Goal: Information Seeking & Learning: Learn about a topic

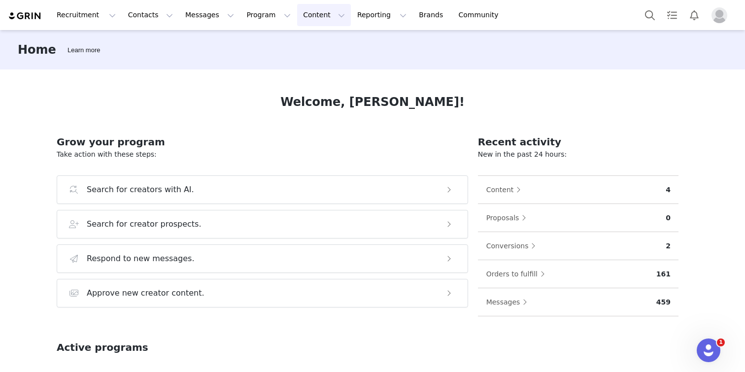
click at [304, 9] on button "Content Content" at bounding box center [324, 15] width 54 height 22
click at [312, 43] on p "Creator Content" at bounding box center [312, 43] width 55 height 10
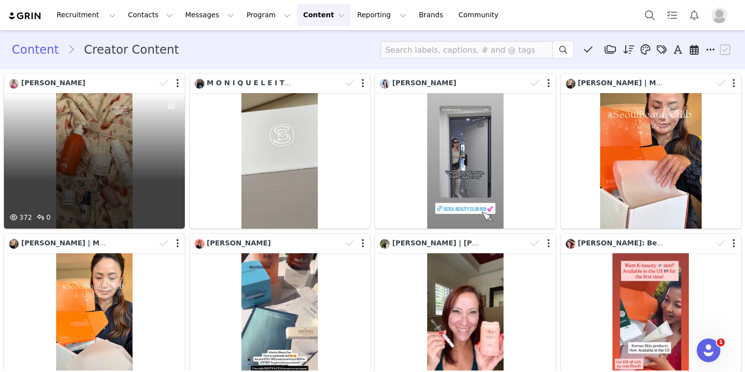
click at [158, 131] on div at bounding box center [171, 152] width 27 height 119
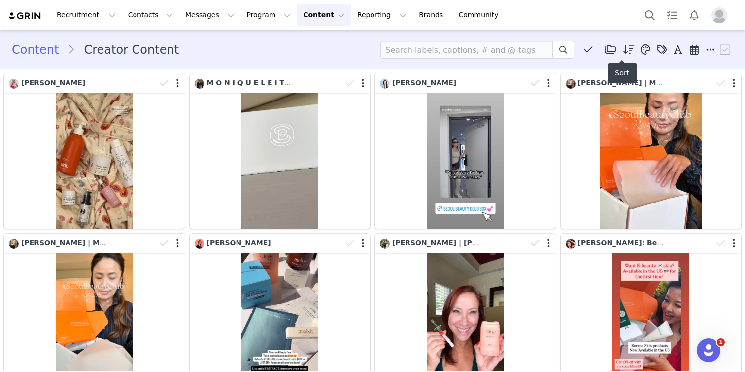
click at [623, 51] on icon at bounding box center [628, 50] width 11 height 10
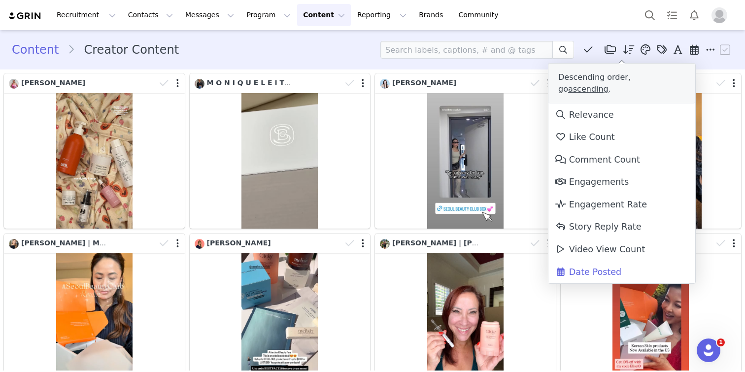
click at [623, 51] on icon at bounding box center [628, 50] width 11 height 10
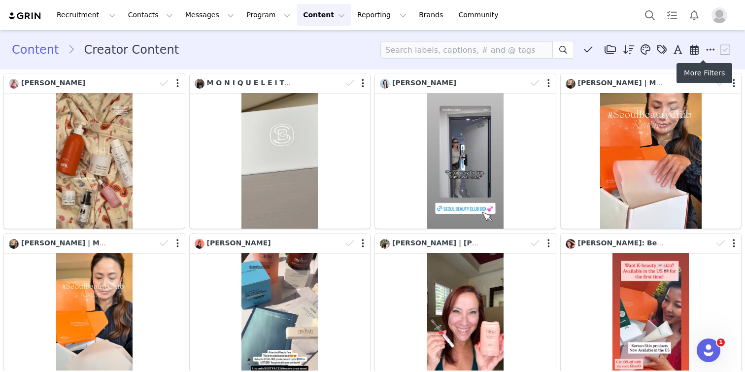
click at [706, 51] on icon at bounding box center [710, 50] width 9 height 10
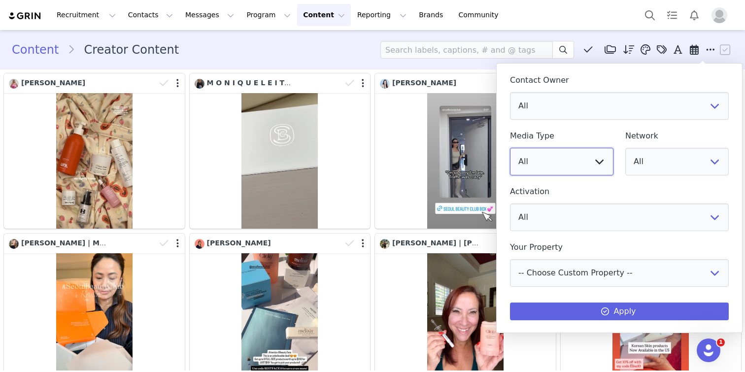
click at [590, 151] on select "All Image Video" at bounding box center [561, 162] width 103 height 28
select select "video"
click at [510, 148] on select "All Image Video" at bounding box center [561, 162] width 103 height 28
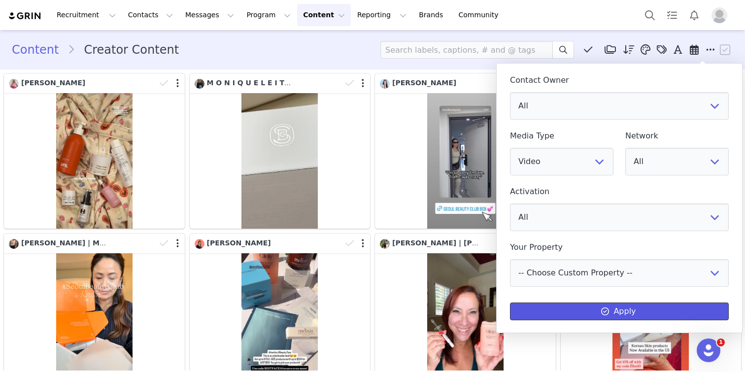
click at [605, 302] on button "Apply" at bounding box center [619, 311] width 219 height 18
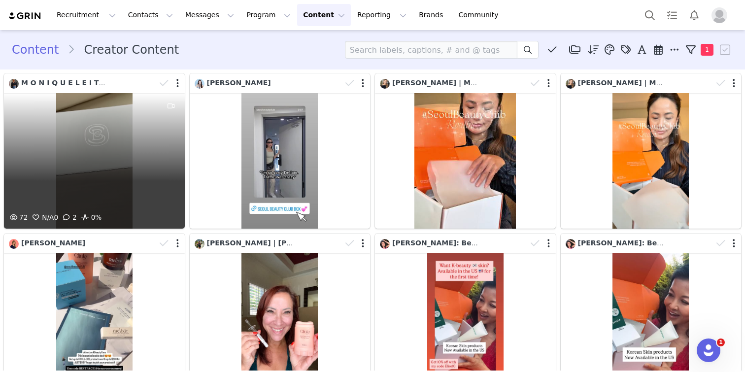
click at [136, 143] on div "72 N/A 0 2 0%" at bounding box center [94, 160] width 181 height 135
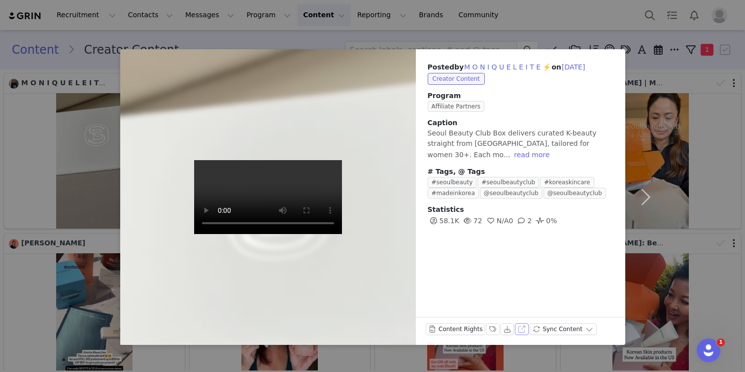
click at [517, 329] on button "View on Instagram" at bounding box center [522, 329] width 14 height 12
click at [643, 74] on button "button" at bounding box center [645, 196] width 41 height 295
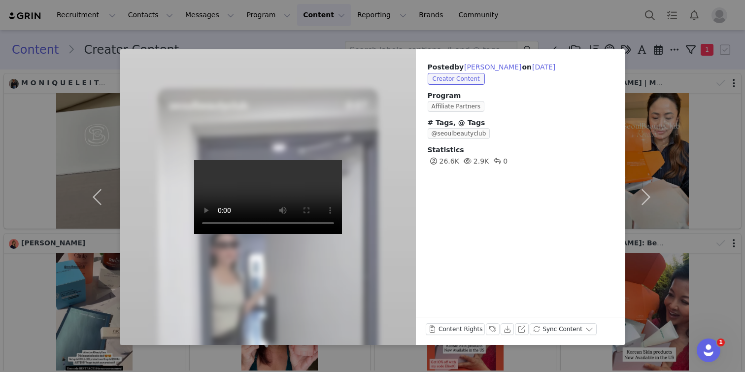
click at [680, 234] on div "Posted by [PERSON_NAME] on [DATE] Creator Content Program Affiliate Partners # …" at bounding box center [372, 186] width 745 height 372
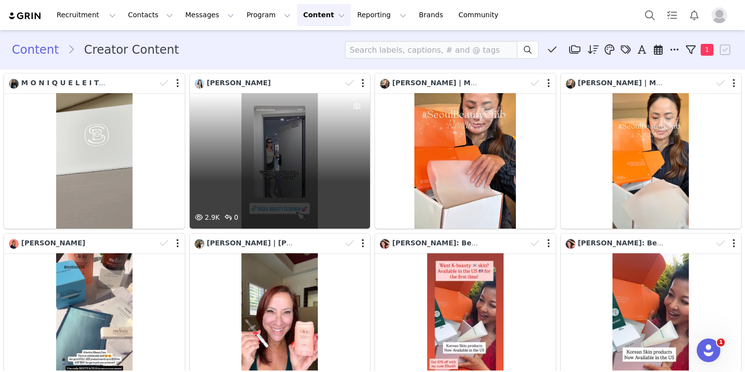
click at [295, 134] on div "2.9K 0" at bounding box center [280, 160] width 181 height 135
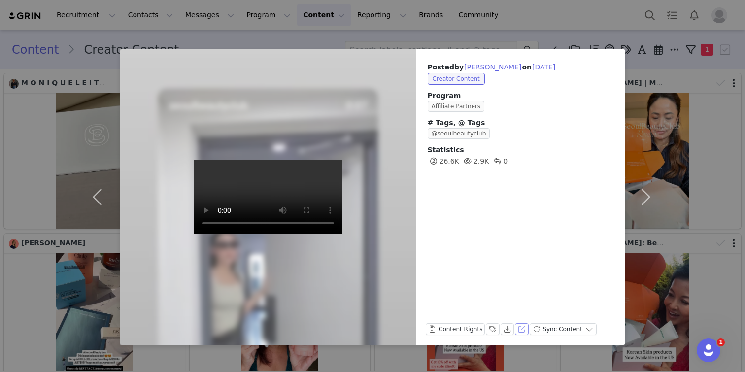
click at [518, 329] on button "View on Instagram" at bounding box center [522, 329] width 14 height 12
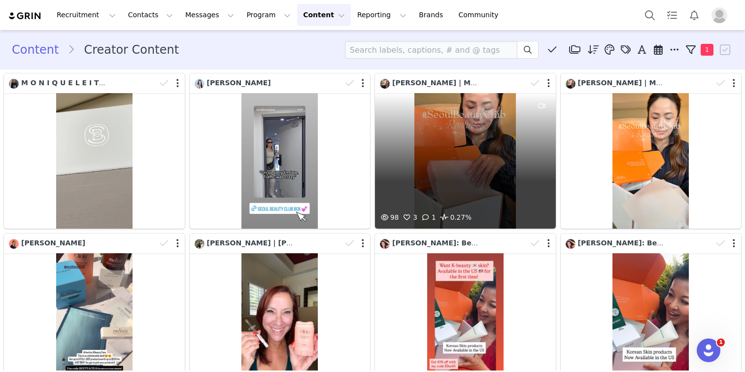
click at [519, 137] on div "98 3 1 0.27%" at bounding box center [465, 160] width 181 height 135
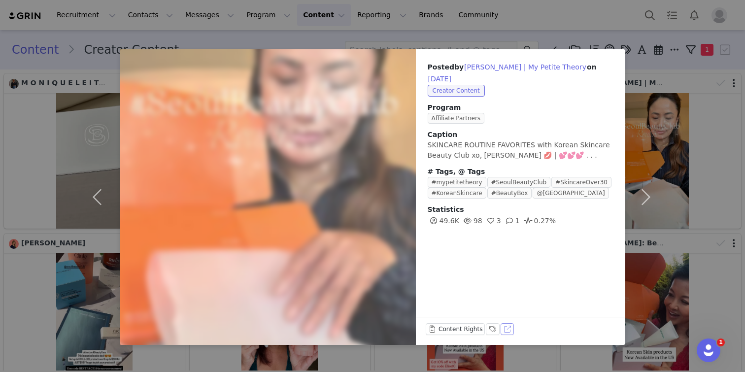
click at [506, 327] on button "View on TikTok" at bounding box center [507, 329] width 14 height 12
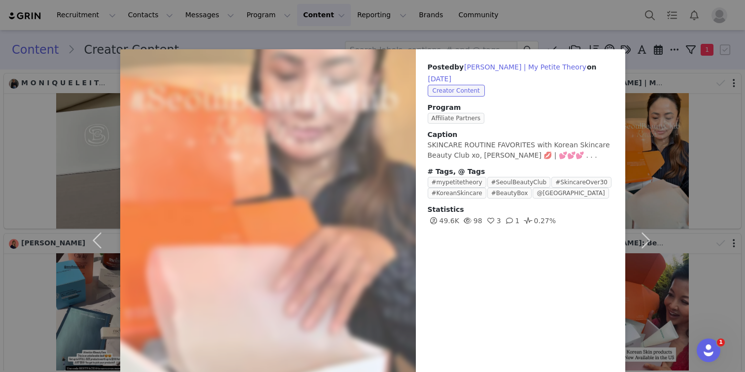
click at [605, 25] on div "Posted by [PERSON_NAME] | My Petite Theory on [DATE] Creator Content Program Af…" at bounding box center [372, 186] width 745 height 372
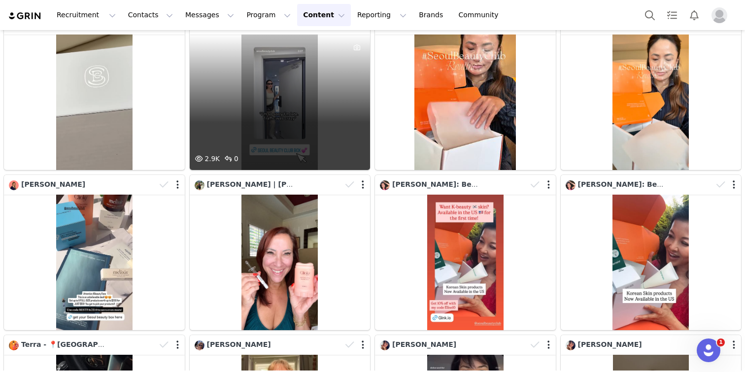
scroll to position [59, 0]
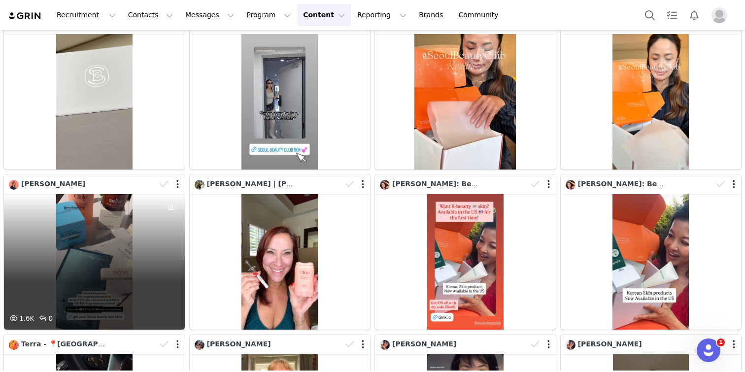
click at [137, 215] on div "1.6K 0" at bounding box center [94, 261] width 181 height 135
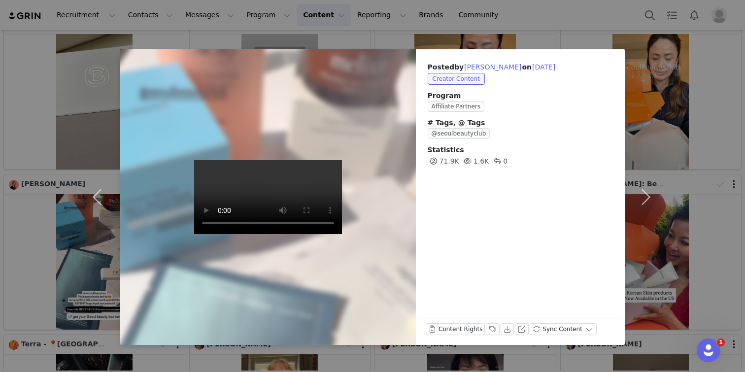
click at [291, 234] on video at bounding box center [268, 197] width 148 height 74
click at [518, 328] on button "View on Instagram" at bounding box center [522, 329] width 14 height 12
click at [641, 48] on div "Posted by [PERSON_NAME] on [DATE] Creator Content Program Affiliate Partners # …" at bounding box center [372, 186] width 745 height 372
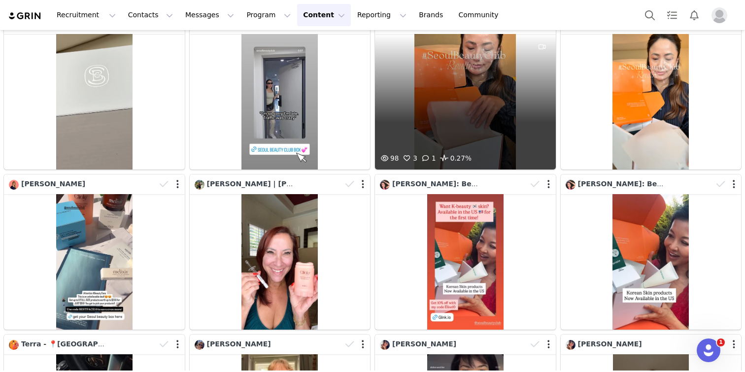
click at [496, 60] on div "98 3 1 0.27%" at bounding box center [465, 101] width 181 height 135
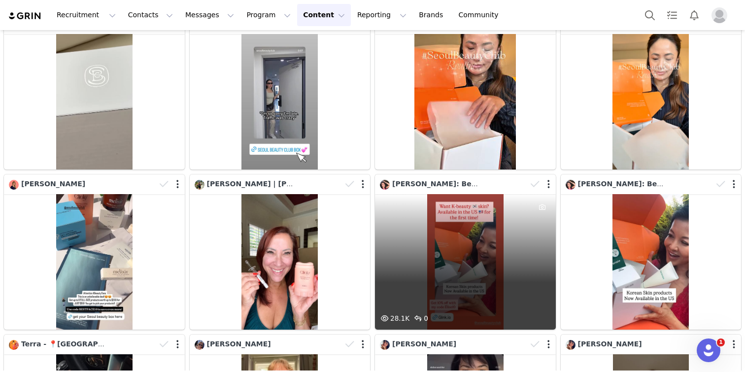
click at [475, 249] on div "28.1K 0" at bounding box center [465, 261] width 181 height 135
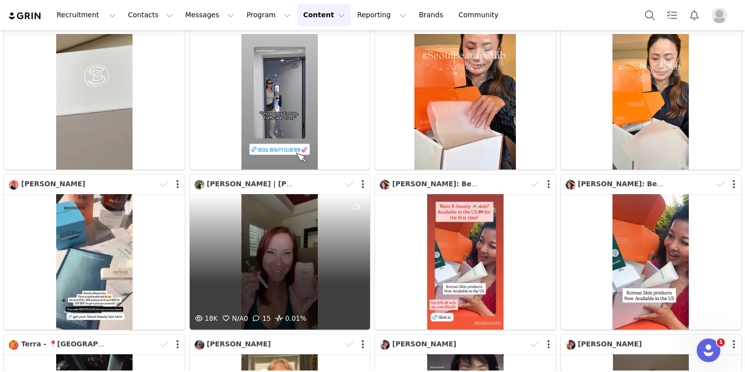
click at [315, 239] on div "18K N/A 0 15 0.01%" at bounding box center [280, 261] width 181 height 135
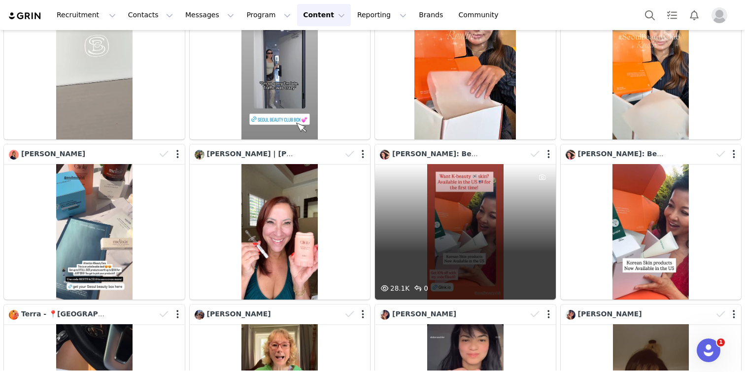
scroll to position [118, 0]
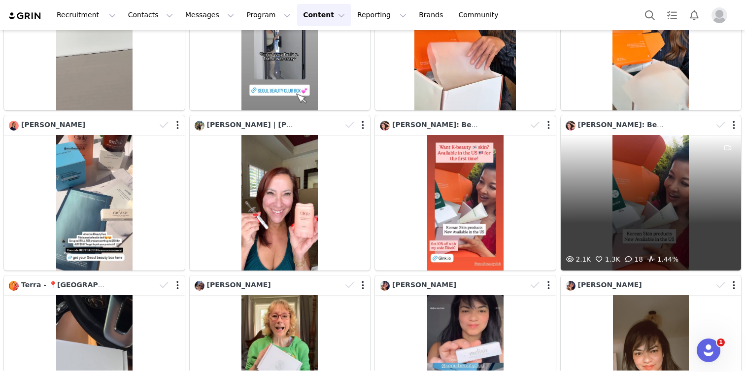
click at [633, 177] on div "2.1K 1.3K 18 1.44%" at bounding box center [650, 202] width 181 height 135
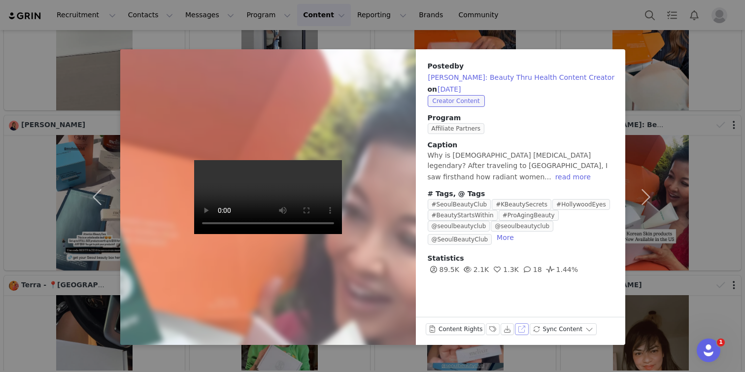
click at [521, 328] on button "View on Instagram" at bounding box center [522, 329] width 14 height 12
click at [0, 0] on div "Posted by [PERSON_NAME]: Beauty Thru Health Content Creator on [DATE] Creator C…" at bounding box center [372, 186] width 745 height 372
click at [678, 101] on div "Posted by [PERSON_NAME]: Beauty Thru Health Content Creator on [DATE] Creator C…" at bounding box center [372, 186] width 745 height 372
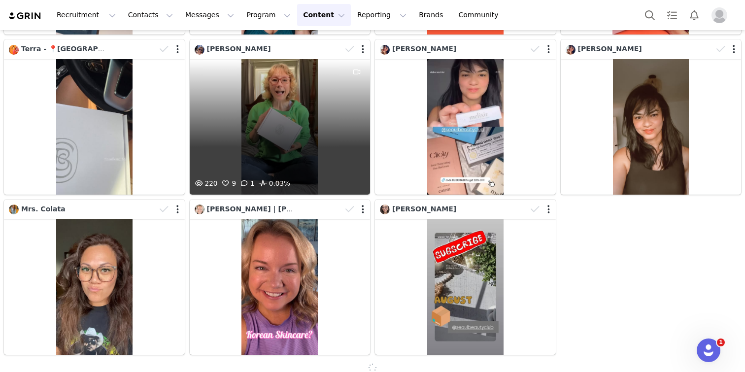
scroll to position [355, 0]
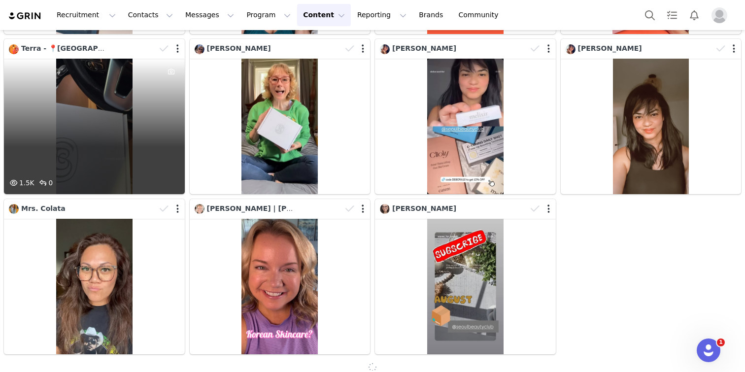
click at [140, 136] on div "1.5K 0" at bounding box center [94, 126] width 181 height 135
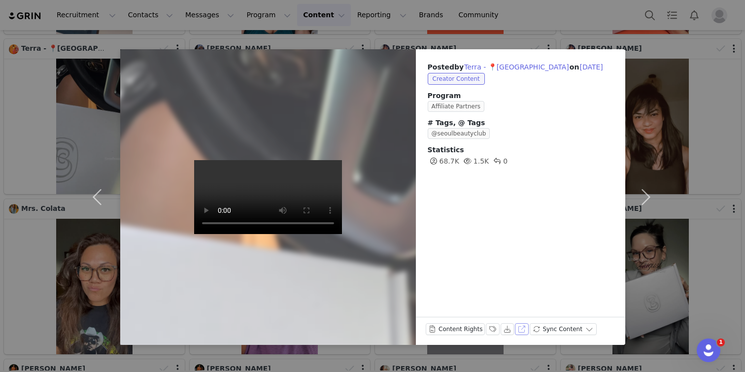
click at [521, 326] on button "View on Instagram" at bounding box center [522, 329] width 14 height 12
click at [683, 125] on div "Posted by Terra - 📍[GEOGRAPHIC_DATA] on [DATE] Creator Content Program Affiliat…" at bounding box center [372, 186] width 745 height 372
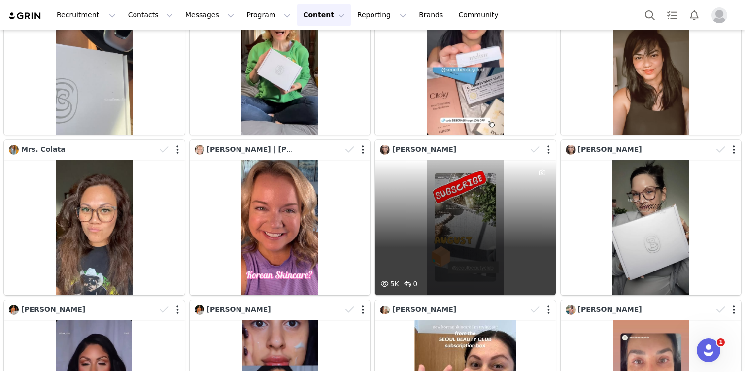
scroll to position [295, 0]
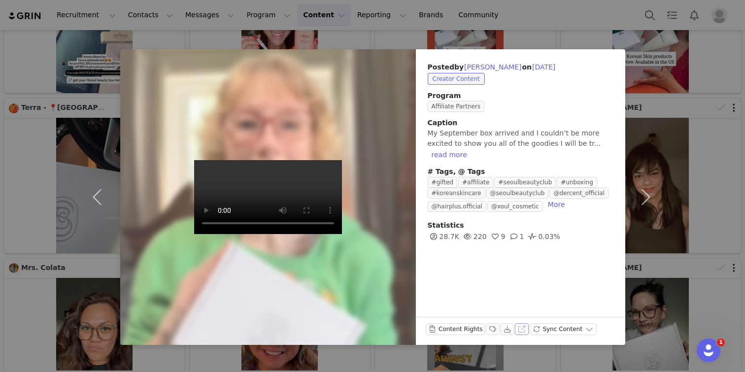
click at [519, 328] on button "View on Instagram" at bounding box center [522, 329] width 14 height 12
click at [616, 28] on div "Posted by [PERSON_NAME] on [DATE] Creator Content Program Affiliate Partners Ca…" at bounding box center [372, 186] width 745 height 372
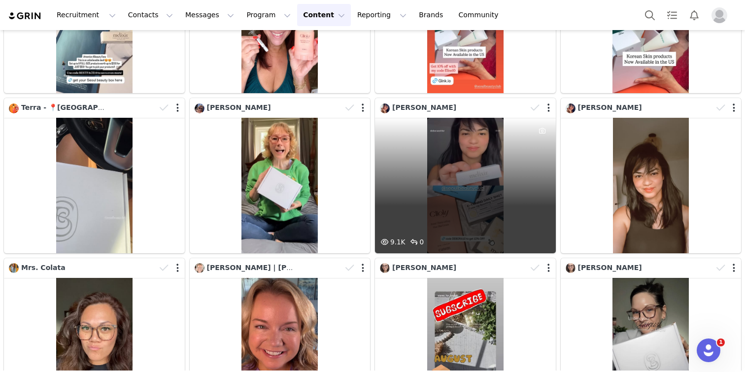
click at [487, 171] on div "9.1K 0" at bounding box center [465, 185] width 181 height 135
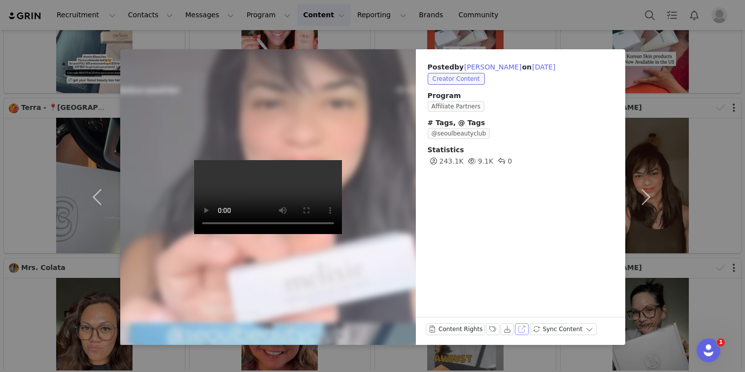
click at [516, 330] on button "View on Instagram" at bounding box center [522, 329] width 14 height 12
click at [605, 162] on div "Statistics 243.1K 9.1K 0" at bounding box center [520, 156] width 186 height 22
click at [632, 154] on button "button" at bounding box center [645, 196] width 41 height 295
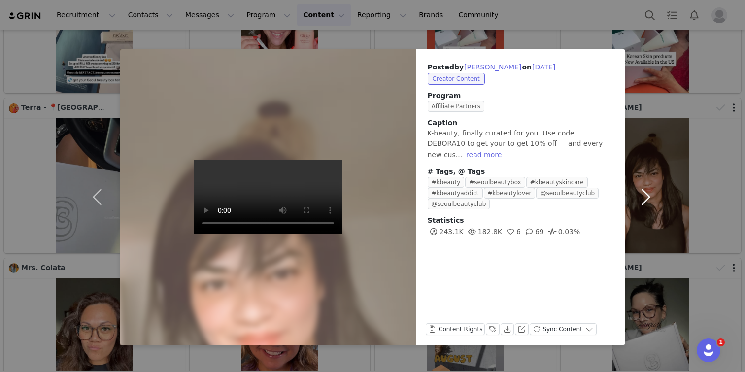
click at [641, 143] on button "button" at bounding box center [645, 196] width 41 height 295
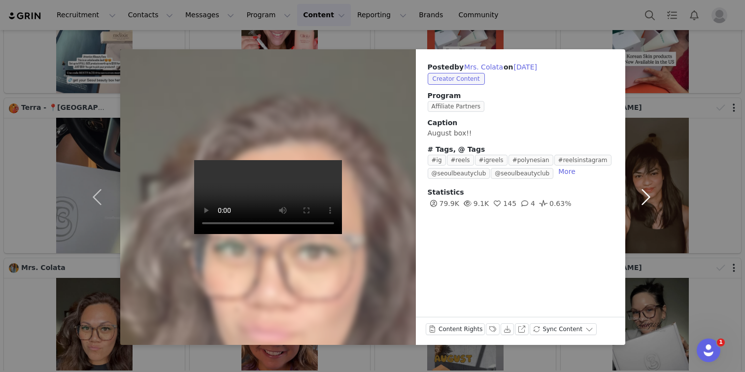
click at [654, 135] on button "button" at bounding box center [645, 196] width 41 height 295
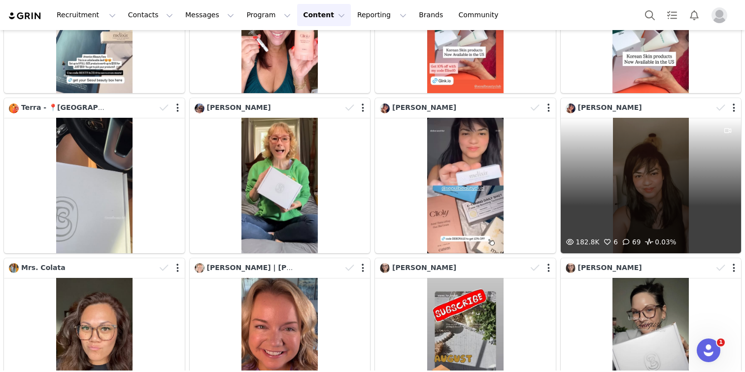
click at [641, 137] on div "182.8K 6 69 0.03%" at bounding box center [650, 185] width 181 height 135
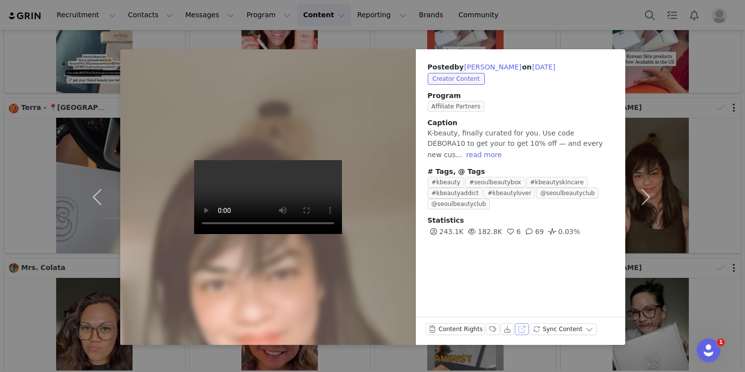
click at [519, 331] on button "View on Instagram" at bounding box center [522, 329] width 14 height 12
click at [668, 113] on div "Posted by [PERSON_NAME] on [DATE] Creator Content Program Affiliate Partners Ca…" at bounding box center [372, 186] width 745 height 372
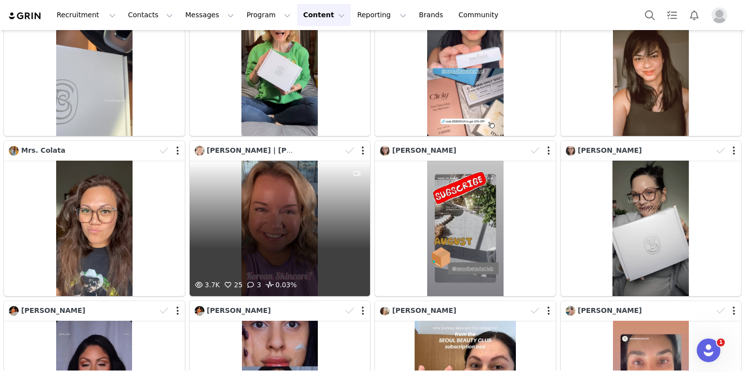
scroll to position [414, 0]
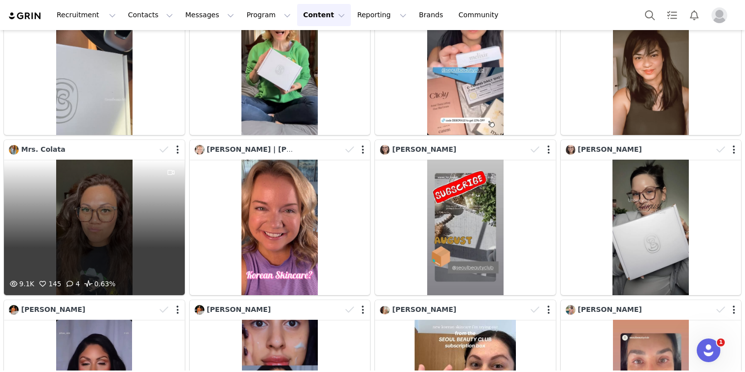
click at [150, 214] on div "9.1K 145 4 0.63%" at bounding box center [94, 227] width 181 height 135
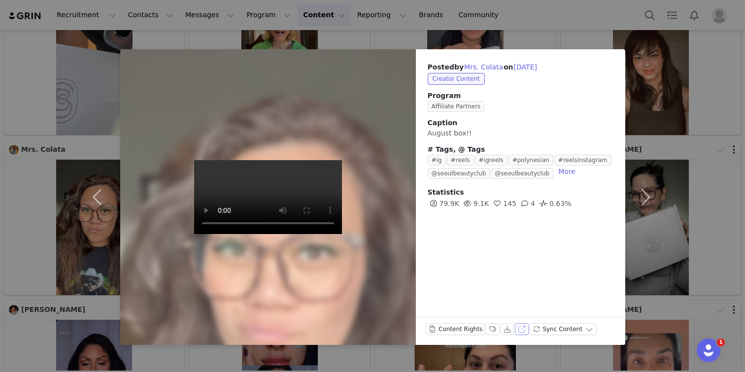
click at [517, 326] on button "View on Instagram" at bounding box center [522, 329] width 14 height 12
click at [73, 185] on div "Posted by Mrs. Colata on [DATE] Creator Content Program Affiliate Partners Capt…" at bounding box center [372, 186] width 745 height 372
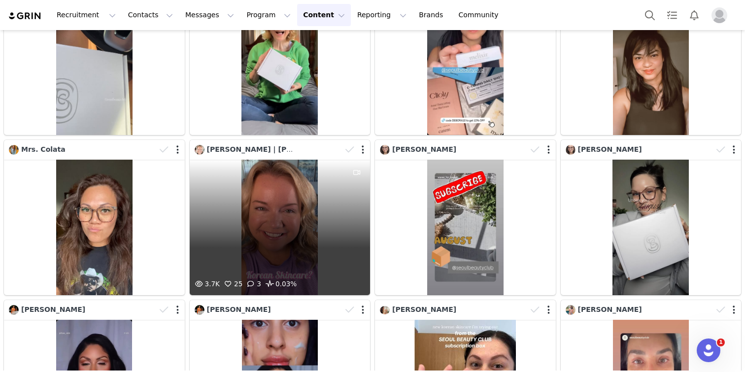
click at [251, 203] on div "3.7K 25 3 0.03%" at bounding box center [280, 227] width 181 height 135
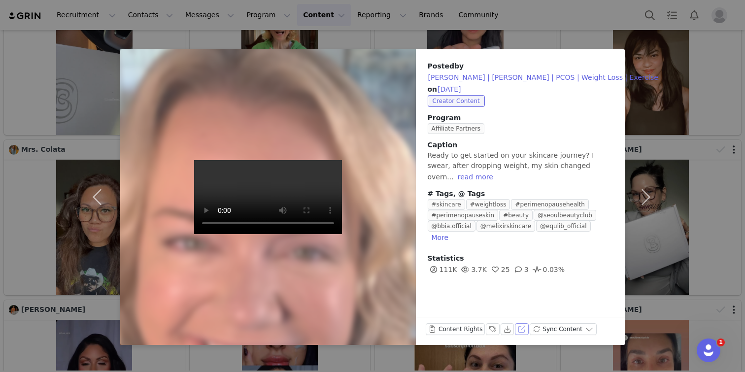
click at [521, 329] on button "View on Instagram" at bounding box center [522, 329] width 14 height 12
click at [641, 106] on button "button" at bounding box center [645, 196] width 41 height 295
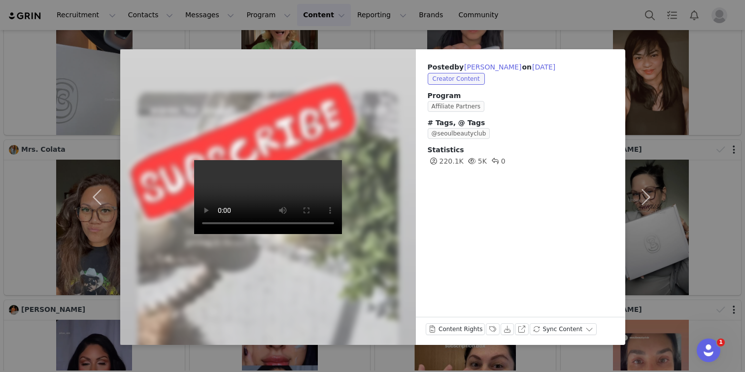
click at [667, 101] on div "Posted by [PERSON_NAME] on [DATE] Creator Content Program Affiliate Partners # …" at bounding box center [372, 186] width 745 height 372
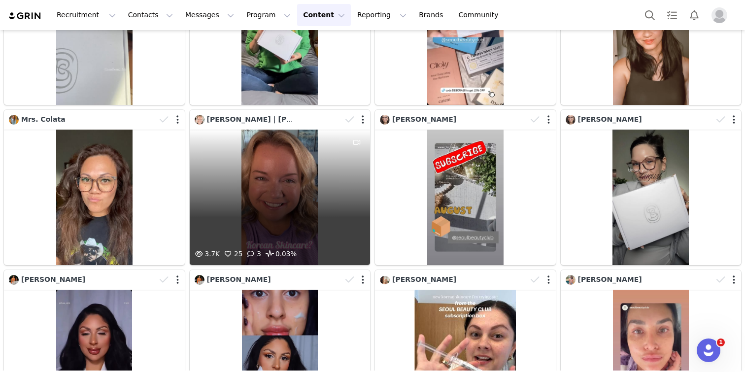
scroll to position [473, 0]
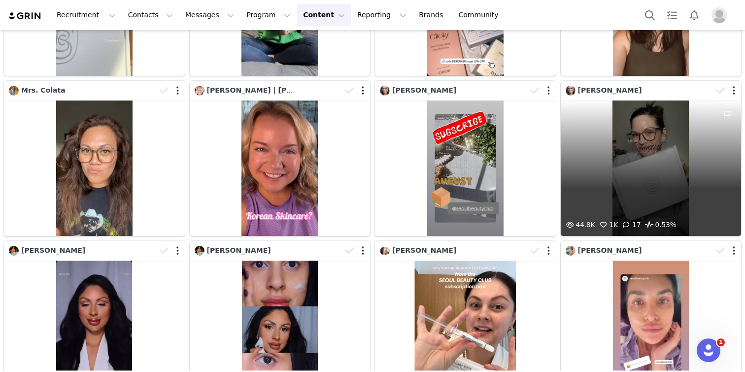
click at [608, 152] on div "44.8K 1K 17 0.53%" at bounding box center [650, 167] width 181 height 135
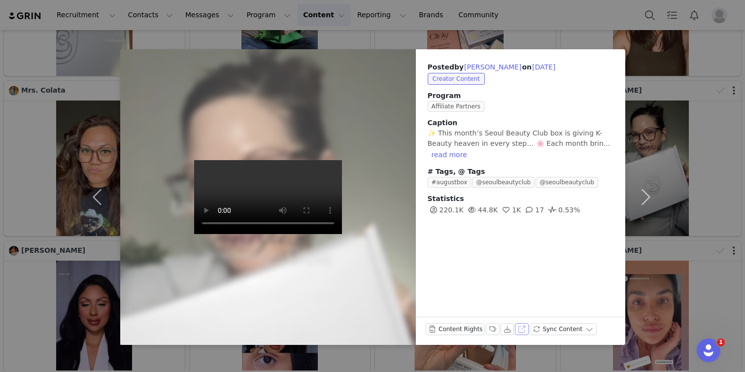
click at [517, 329] on button "View on Instagram" at bounding box center [522, 329] width 14 height 12
